Goal: Task Accomplishment & Management: Manage account settings

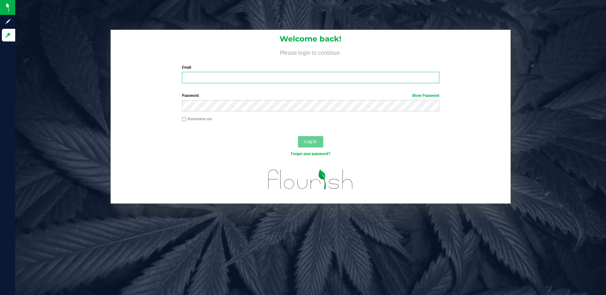
click at [249, 77] on input "Email" at bounding box center [310, 77] width 257 height 11
type input "[EMAIL_ADDRESS][DOMAIN_NAME]"
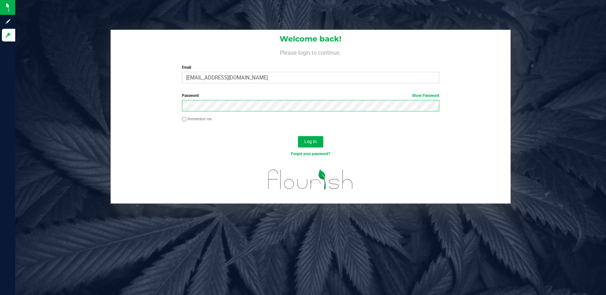
click at [298, 136] on button "Log In" at bounding box center [310, 141] width 25 height 11
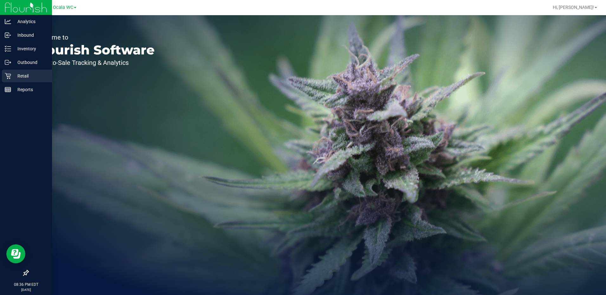
click at [17, 79] on p "Retail" at bounding box center [30, 76] width 38 height 8
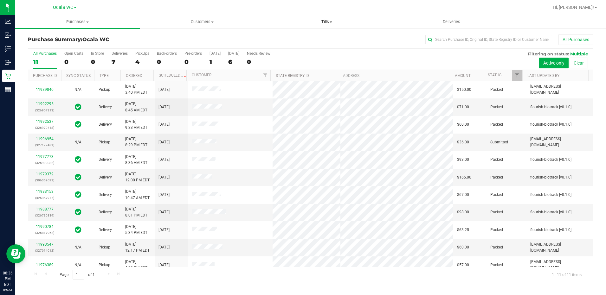
click at [327, 22] on span "Tills" at bounding box center [327, 22] width 124 height 6
click at [298, 41] on li "Manage tills" at bounding box center [327, 39] width 125 height 8
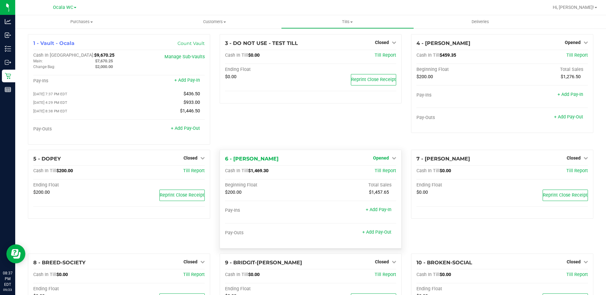
click at [392, 158] on icon at bounding box center [394, 158] width 4 height 4
click at [375, 173] on link "Close Till" at bounding box center [381, 171] width 17 height 5
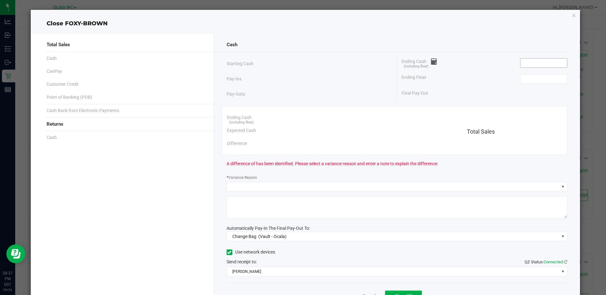
click at [531, 63] on input at bounding box center [543, 63] width 47 height 9
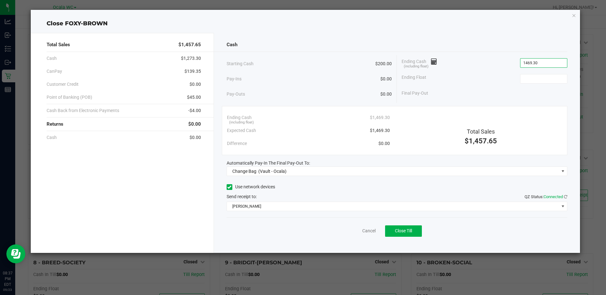
type input "$1,469.30"
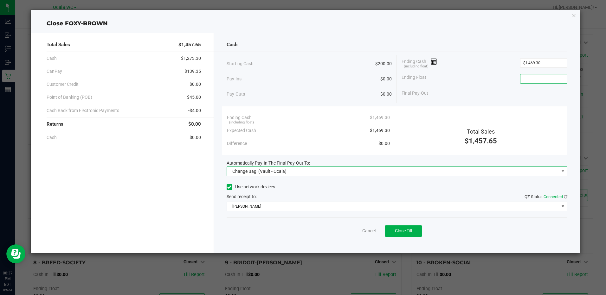
click at [436, 168] on span "Change Bag (Vault - Ocala)" at bounding box center [393, 171] width 332 height 9
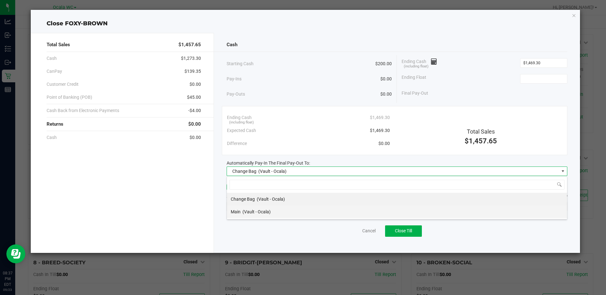
click at [275, 209] on li "Main (Vault - Ocala)" at bounding box center [397, 212] width 340 height 13
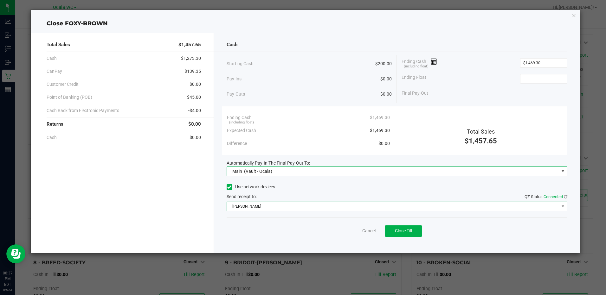
click at [282, 207] on span "[PERSON_NAME]" at bounding box center [393, 206] width 332 height 9
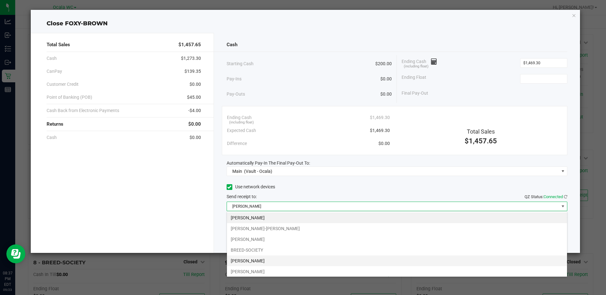
click at [260, 262] on li "[PERSON_NAME]" at bounding box center [397, 261] width 340 height 11
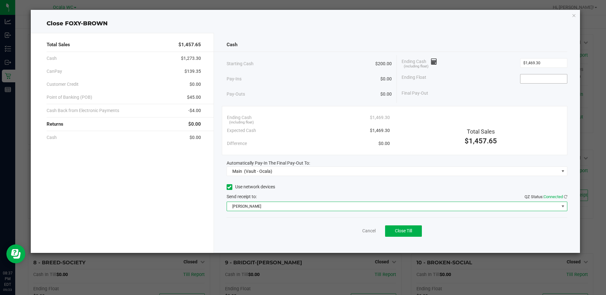
click at [553, 80] on input at bounding box center [543, 78] width 47 height 9
click at [397, 237] on button "Close Till" at bounding box center [403, 231] width 37 height 11
type input "$200.00"
click at [357, 229] on link "Dismiss" at bounding box center [354, 231] width 15 height 7
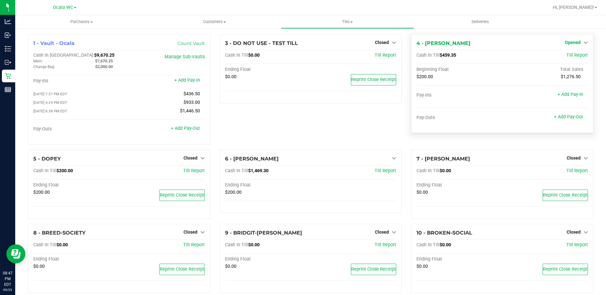
click at [574, 42] on span "Opened" at bounding box center [573, 42] width 16 height 5
click at [567, 55] on link "Close Till" at bounding box center [573, 55] width 17 height 5
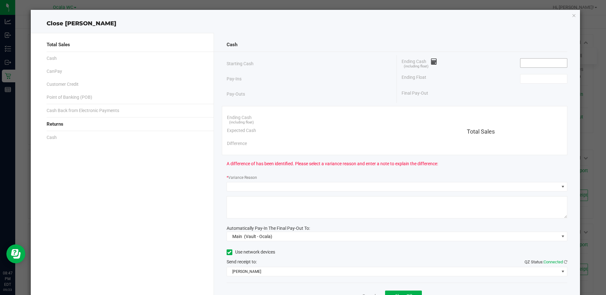
click at [537, 62] on input at bounding box center [543, 63] width 47 height 9
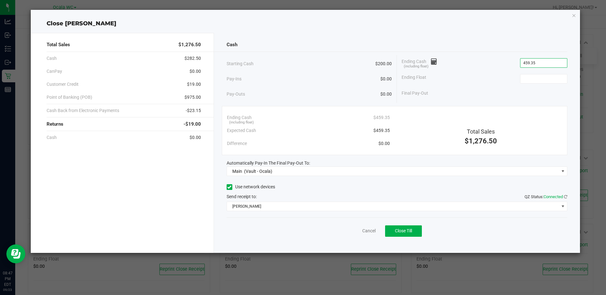
type input "$459.35"
type input "$200.00"
click at [389, 233] on button "Close Till" at bounding box center [403, 231] width 37 height 11
click at [352, 230] on link "Dismiss" at bounding box center [354, 231] width 15 height 7
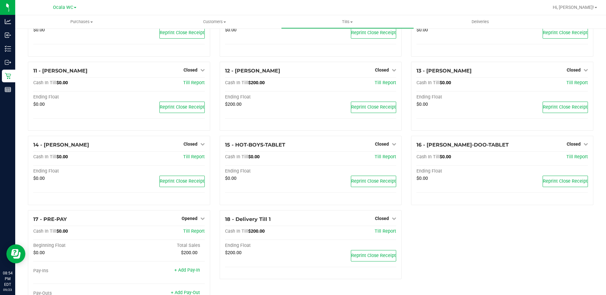
scroll to position [264, 0]
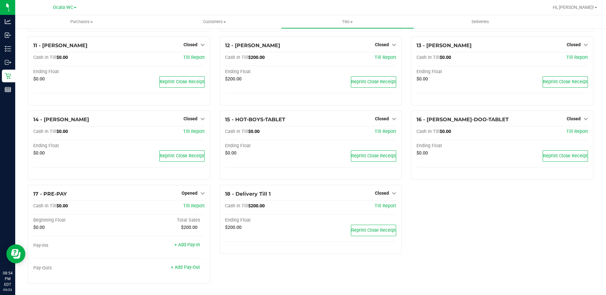
click at [190, 193] on span "Opened" at bounding box center [190, 193] width 16 height 5
click at [190, 206] on link "Close Till" at bounding box center [190, 206] width 17 height 5
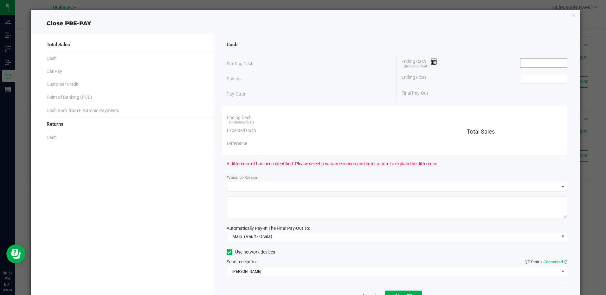
click at [541, 62] on input at bounding box center [543, 63] width 47 height 9
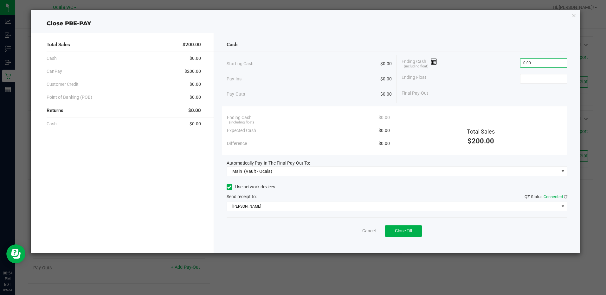
click at [531, 64] on input "0.00" at bounding box center [543, 63] width 47 height 9
click at [550, 77] on input at bounding box center [543, 78] width 47 height 9
type input "$0.00"
click at [401, 230] on span "Close Till" at bounding box center [403, 231] width 17 height 5
type input "$0.00"
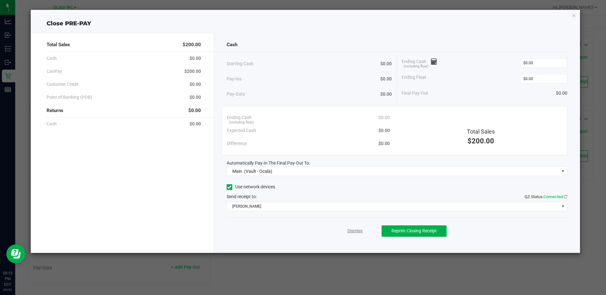
click at [362, 231] on link "Dismiss" at bounding box center [354, 231] width 15 height 7
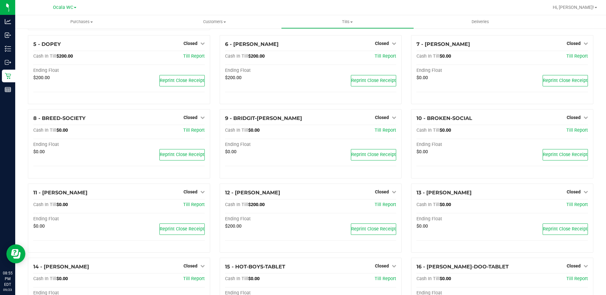
scroll to position [0, 0]
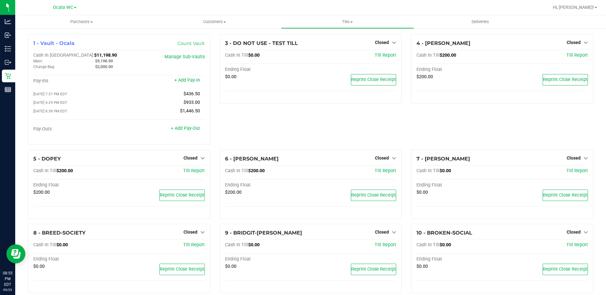
click at [6, 96] on link "Reports" at bounding box center [7, 90] width 15 height 14
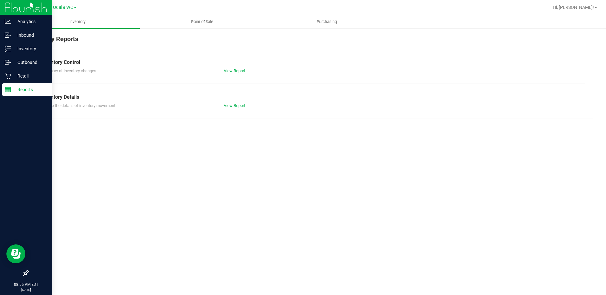
click at [201, 23] on span "Point of Sale" at bounding box center [202, 22] width 39 height 6
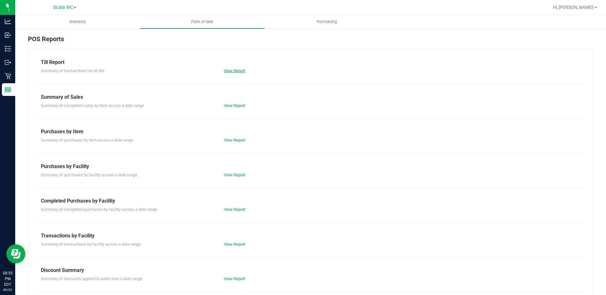
click at [226, 72] on link "View Report" at bounding box center [235, 70] width 22 height 5
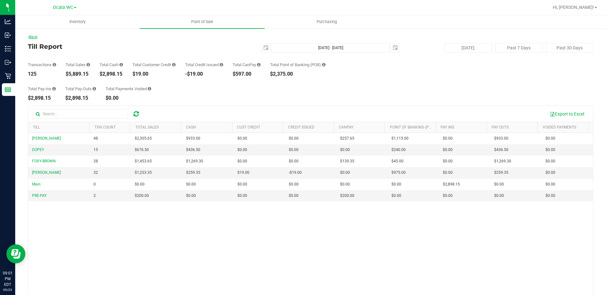
click at [35, 39] on link "Back" at bounding box center [33, 37] width 10 height 4
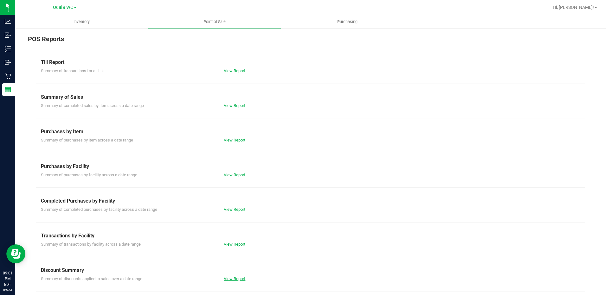
click at [237, 280] on link "View Report" at bounding box center [235, 279] width 22 height 5
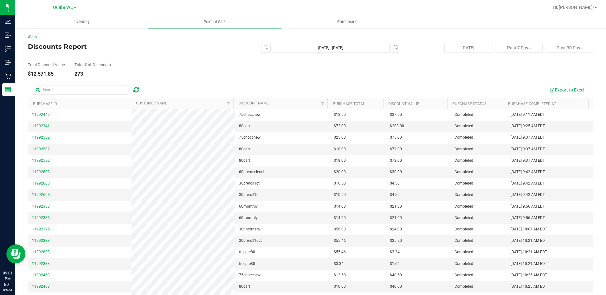
click at [37, 39] on link "Back" at bounding box center [33, 37] width 10 height 4
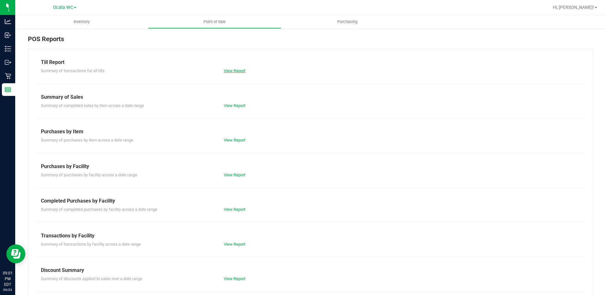
click at [242, 72] on link "View Report" at bounding box center [235, 70] width 22 height 5
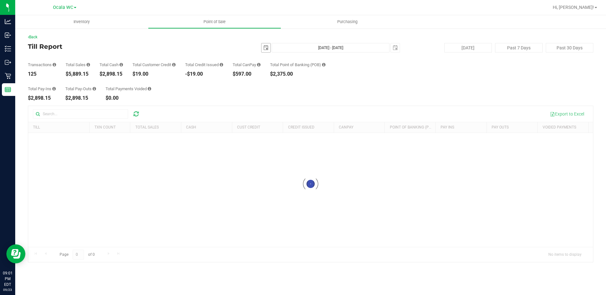
click at [266, 51] on span "select" at bounding box center [265, 47] width 9 height 9
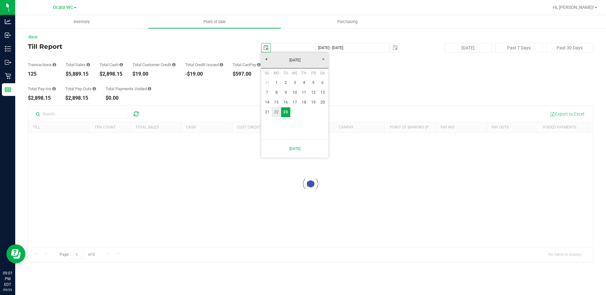
click at [274, 111] on link "22" at bounding box center [276, 112] width 9 height 10
type input "2025-09-22"
type input "Sep 22, 2025 - Sep 23, 2025"
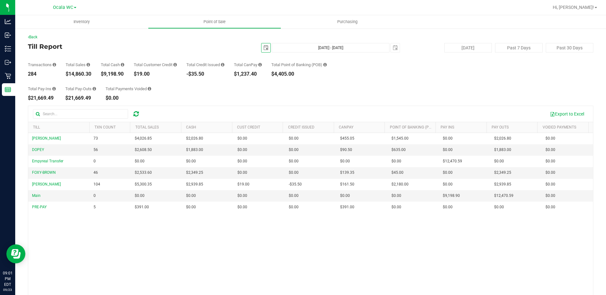
click at [264, 46] on span "select" at bounding box center [265, 47] width 5 height 5
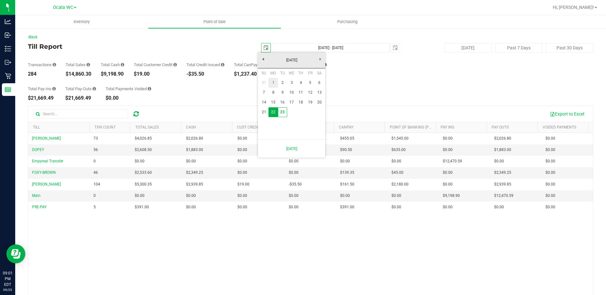
click at [271, 80] on link "1" at bounding box center [272, 83] width 9 height 10
type input "2025-09-01"
type input "Sep 1, 2025 - Sep 23, 2025"
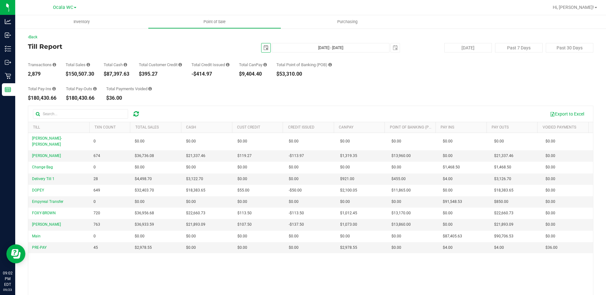
scroll to position [0, 29]
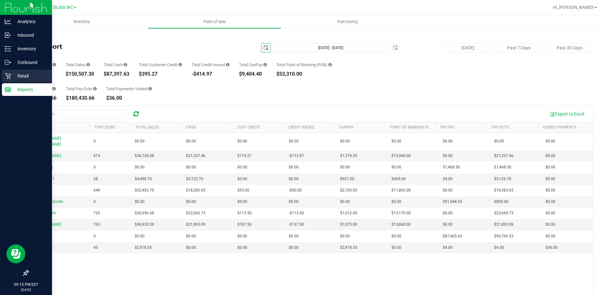
type input "2025-09-01"
click at [24, 80] on div "Retail" at bounding box center [27, 76] width 50 height 13
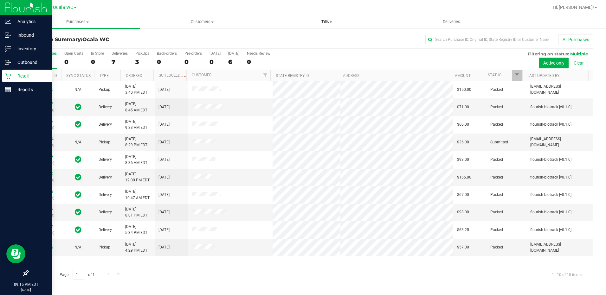
click at [329, 21] on span "Tills" at bounding box center [327, 22] width 124 height 6
click at [301, 46] on span "Reconcile e-payments" at bounding box center [296, 45] width 63 height 5
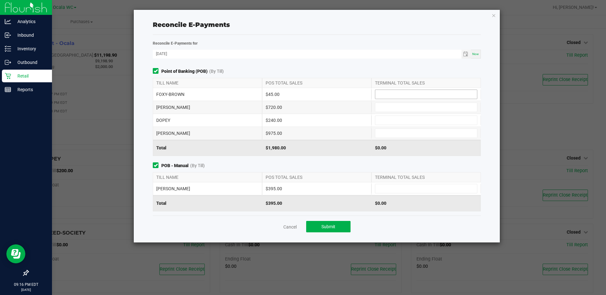
click at [405, 93] on input at bounding box center [426, 94] width 102 height 9
type input "$45.00"
click at [405, 107] on input at bounding box center [426, 107] width 102 height 9
click at [383, 109] on input at bounding box center [426, 107] width 102 height 9
type input "$720.00"
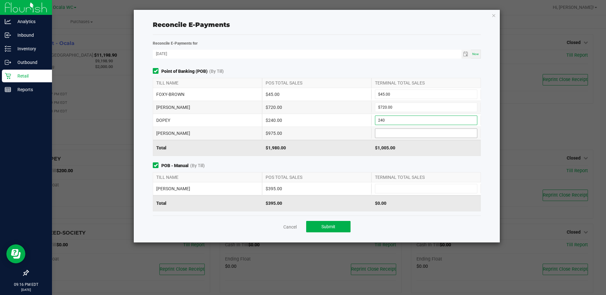
type input "$240.00"
click at [400, 132] on input at bounding box center [426, 133] width 102 height 9
type input "$975.00"
click at [394, 186] on input at bounding box center [426, 188] width 102 height 9
type input "$395.00"
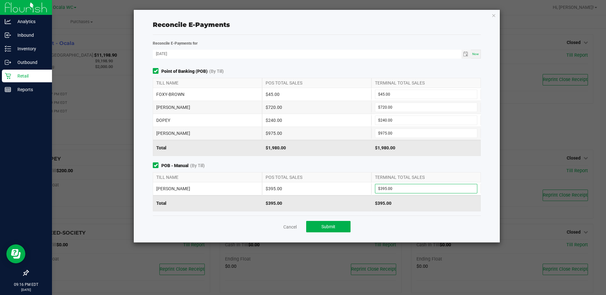
scroll to position [73, 0]
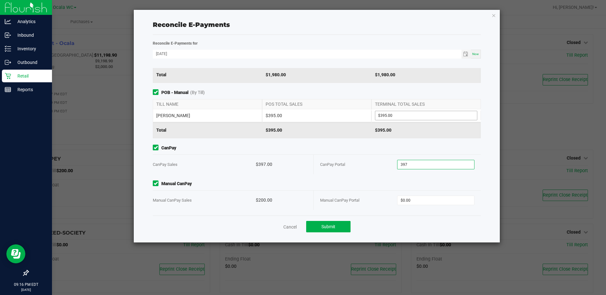
type input "$397.00"
type input "$200.00"
click at [329, 227] on span "Submit" at bounding box center [328, 226] width 14 height 5
